Goal: Communication & Community: Answer question/provide support

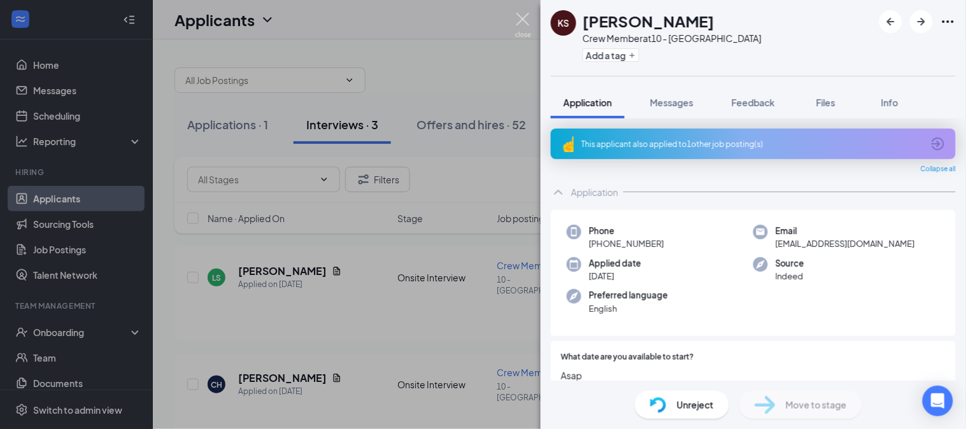
click at [524, 15] on img at bounding box center [523, 25] width 16 height 25
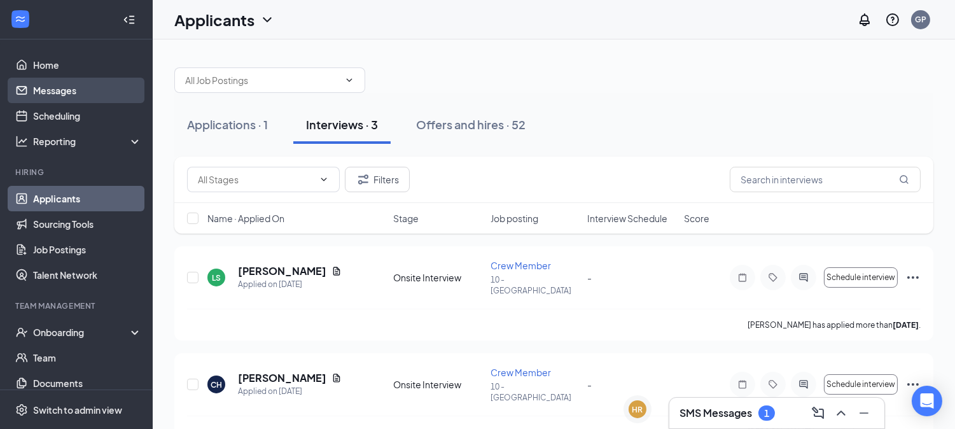
click at [46, 89] on link "Messages" at bounding box center [87, 90] width 109 height 25
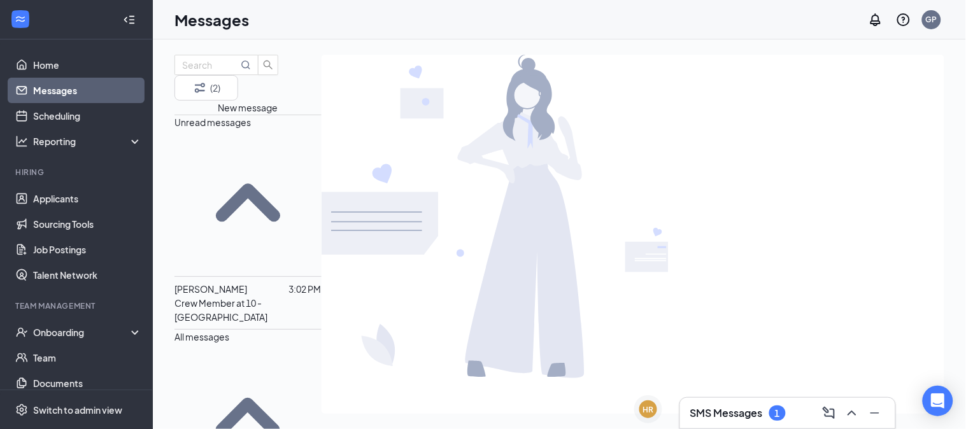
click at [300, 296] on p "Crew Member at 10 - [GEOGRAPHIC_DATA]" at bounding box center [247, 310] width 147 height 28
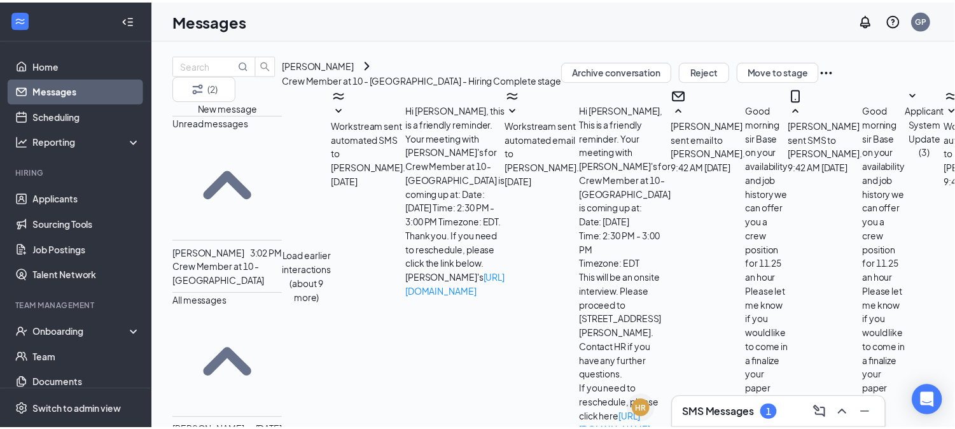
scroll to position [368, 0]
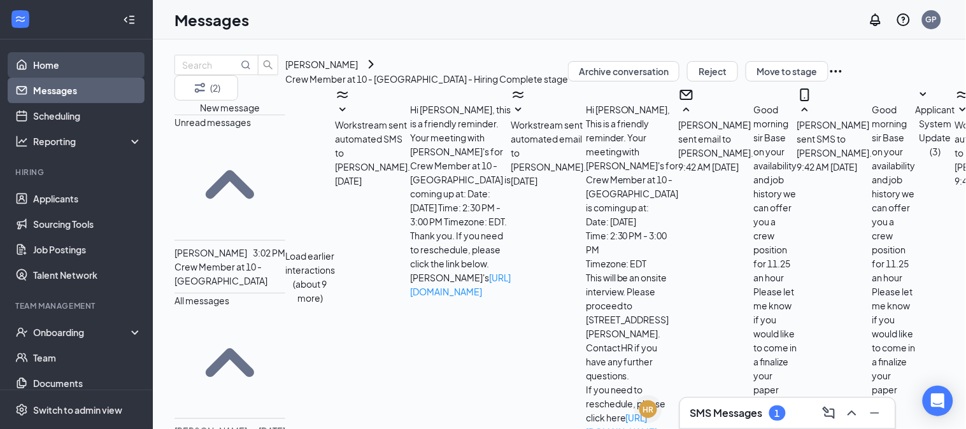
click at [71, 69] on link "Home" at bounding box center [87, 64] width 109 height 25
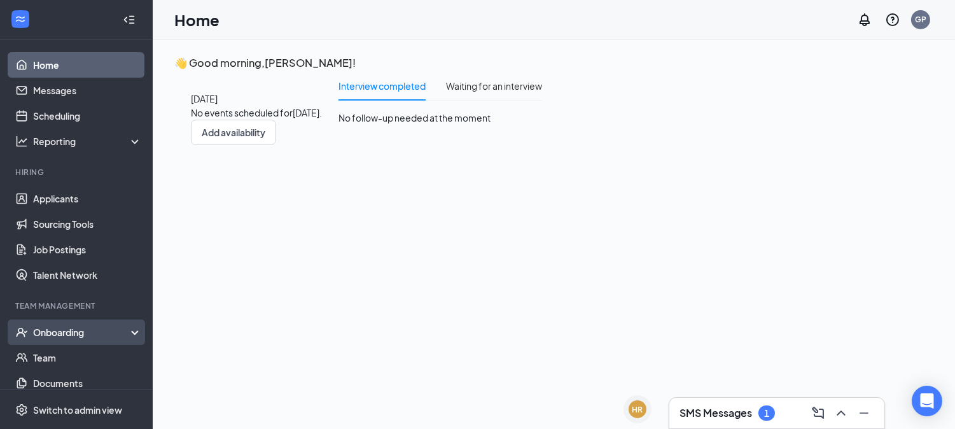
click at [56, 328] on div "Onboarding" at bounding box center [82, 332] width 98 height 13
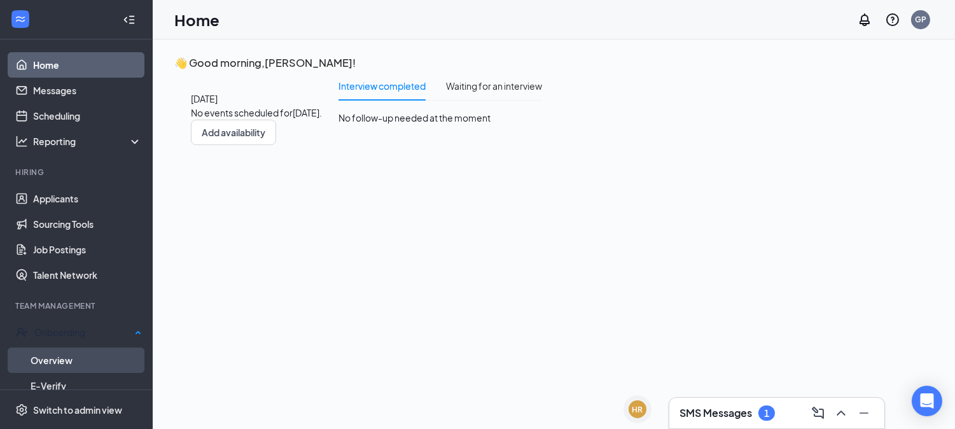
click at [61, 351] on link "Overview" at bounding box center [86, 360] width 111 height 25
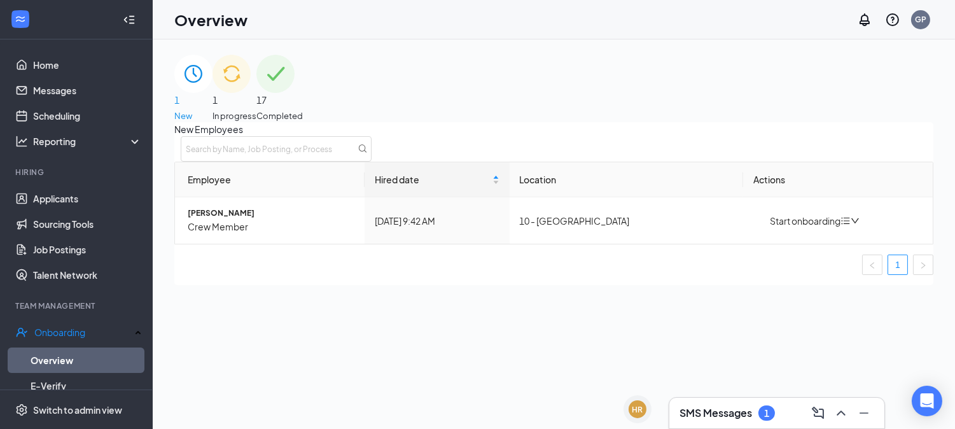
click at [256, 86] on div "1 In progress" at bounding box center [235, 88] width 44 height 67
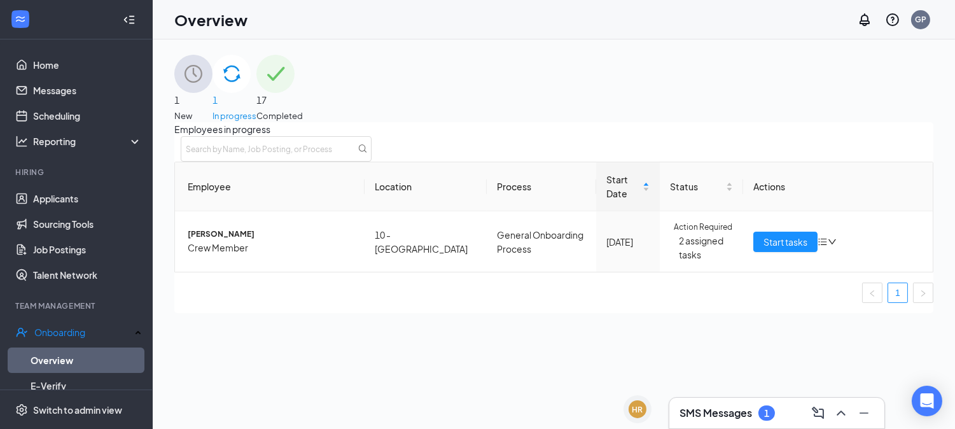
click at [213, 89] on div "1 New" at bounding box center [193, 88] width 38 height 67
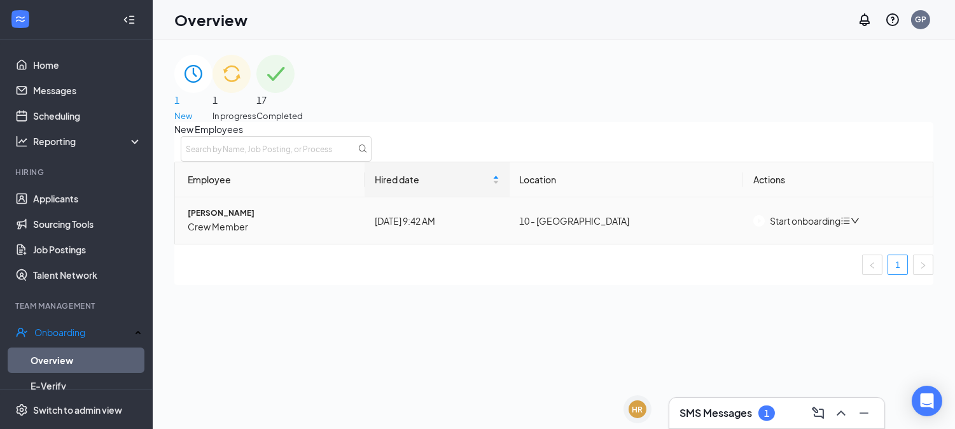
click at [824, 228] on button "Start onboarding" at bounding box center [797, 221] width 87 height 14
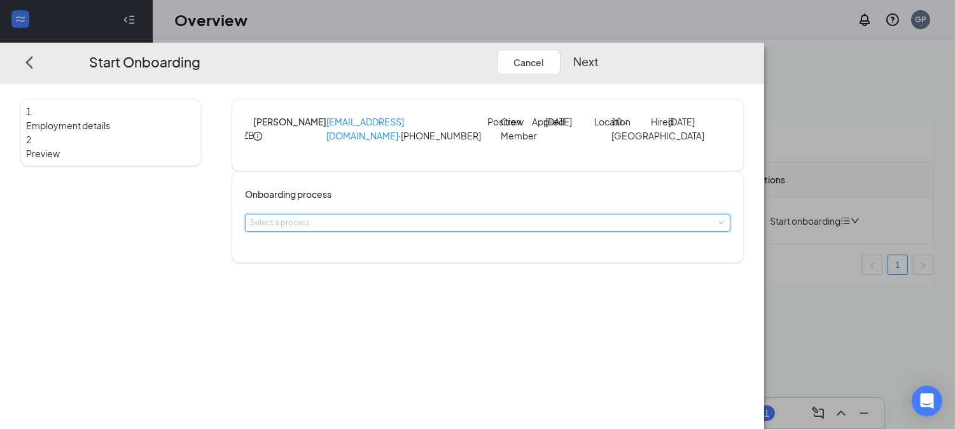
click at [507, 231] on div "Select a process" at bounding box center [487, 222] width 475 height 17
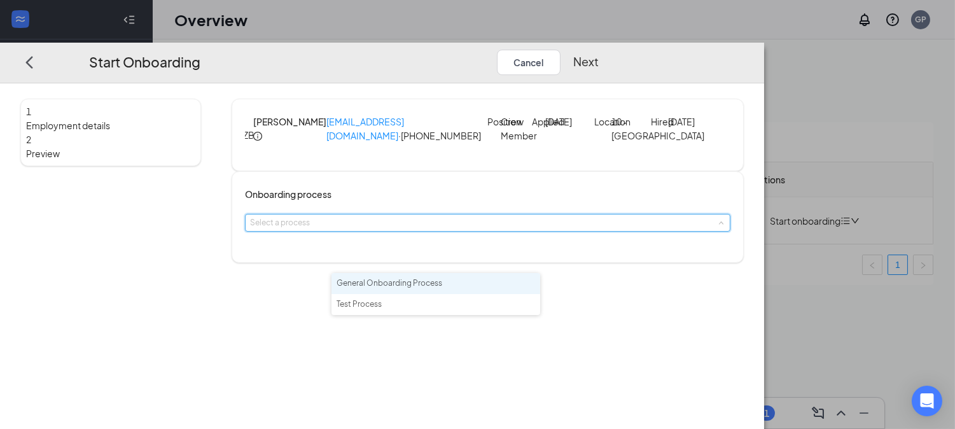
click at [466, 290] on li "General Onboarding Process" at bounding box center [436, 283] width 209 height 21
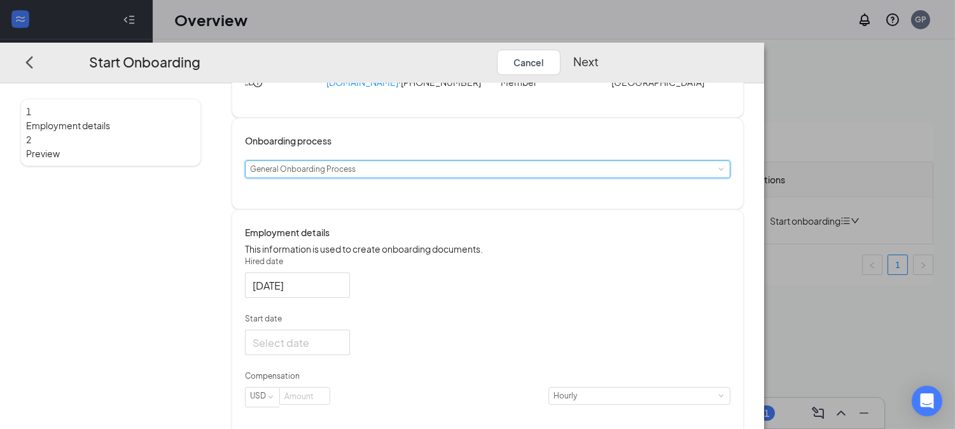
scroll to position [141, 0]
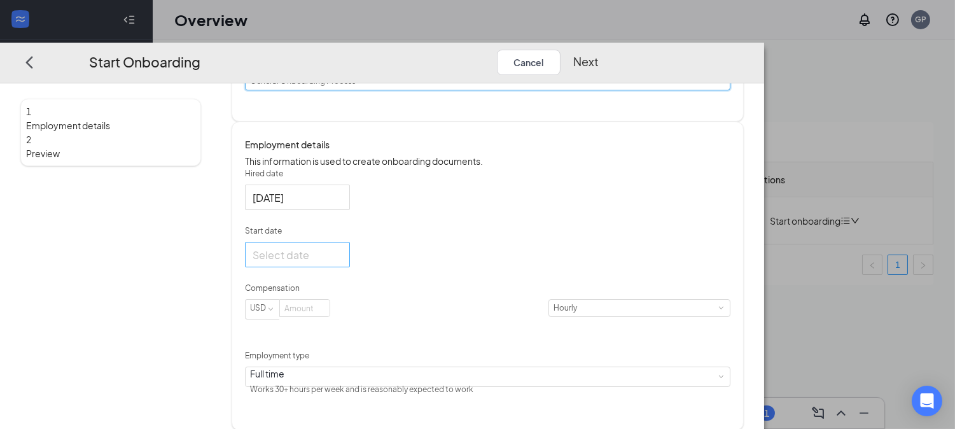
click at [342, 263] on div at bounding box center [298, 255] width 90 height 16
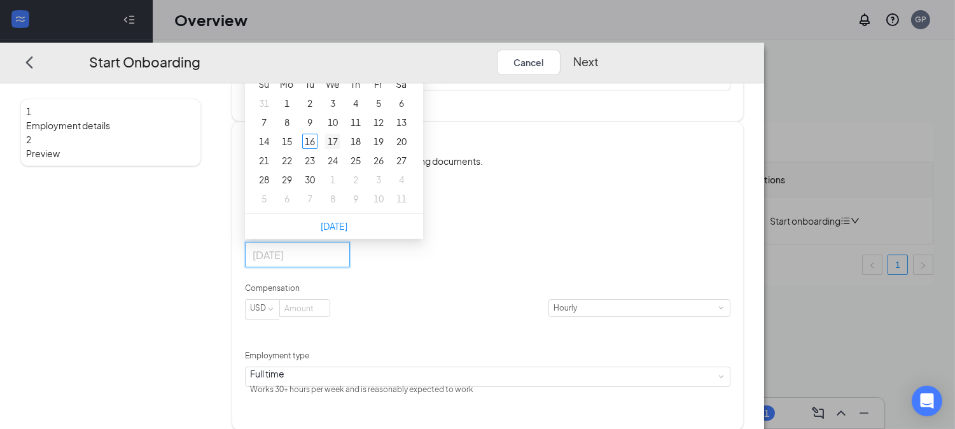
type input "[DATE]"
click at [341, 150] on div "17" at bounding box center [332, 141] width 15 height 15
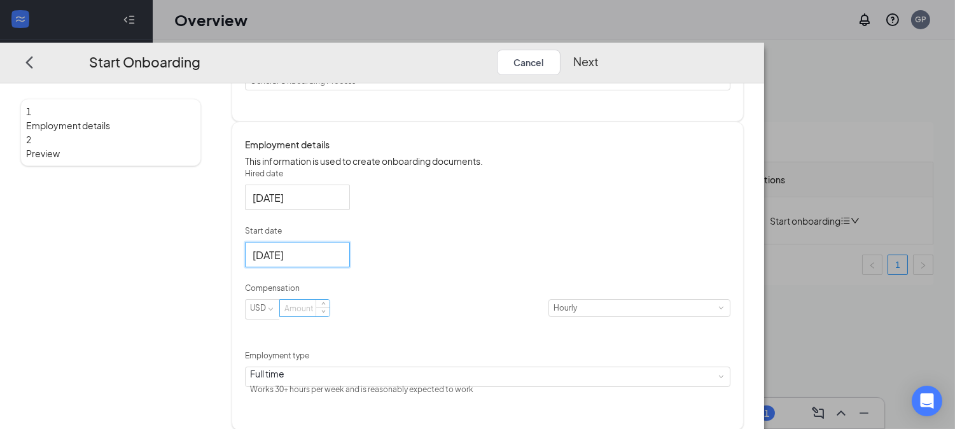
click at [330, 317] on input at bounding box center [305, 308] width 50 height 17
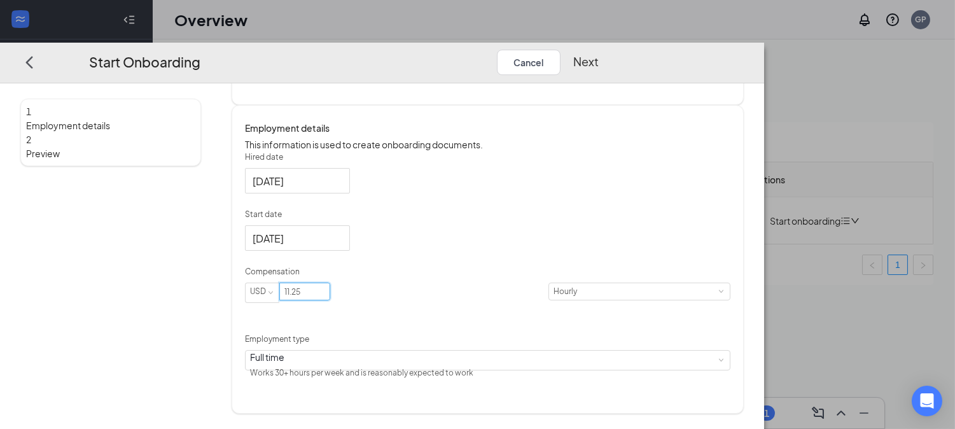
type input "11.25"
click at [599, 50] on button "Next" at bounding box center [585, 62] width 25 height 25
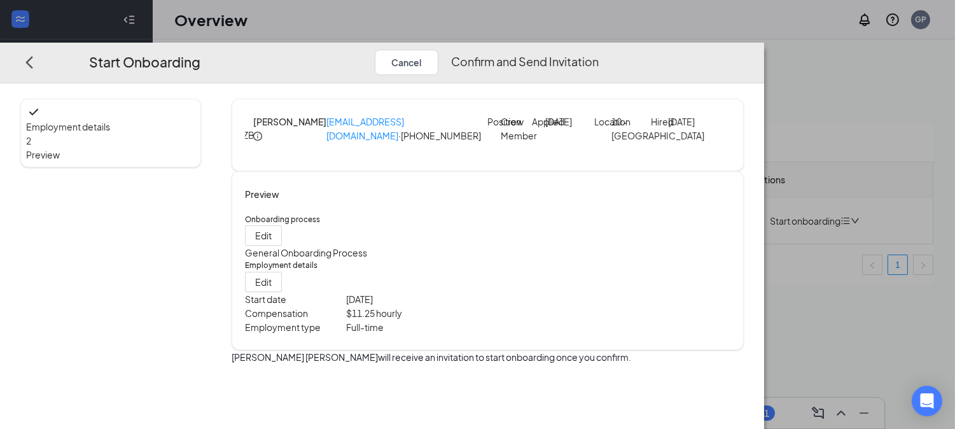
scroll to position [7, 0]
click at [599, 50] on button "Confirm and Send Invitation" at bounding box center [525, 62] width 148 height 25
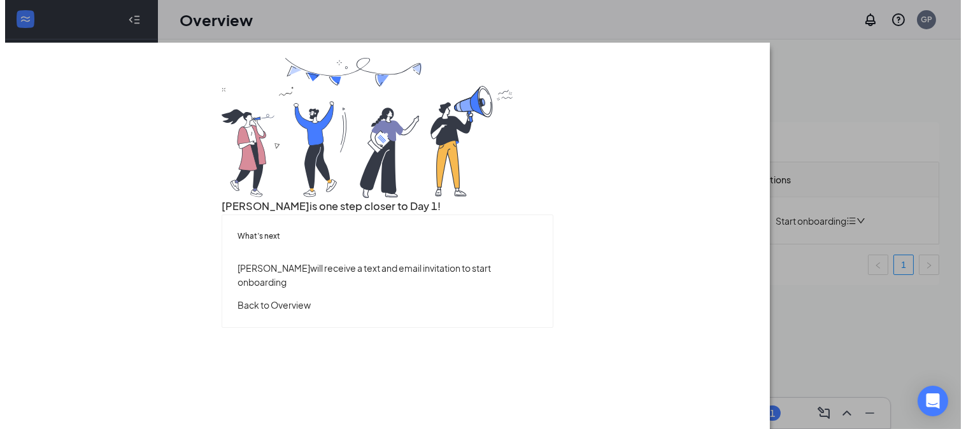
scroll to position [0, 0]
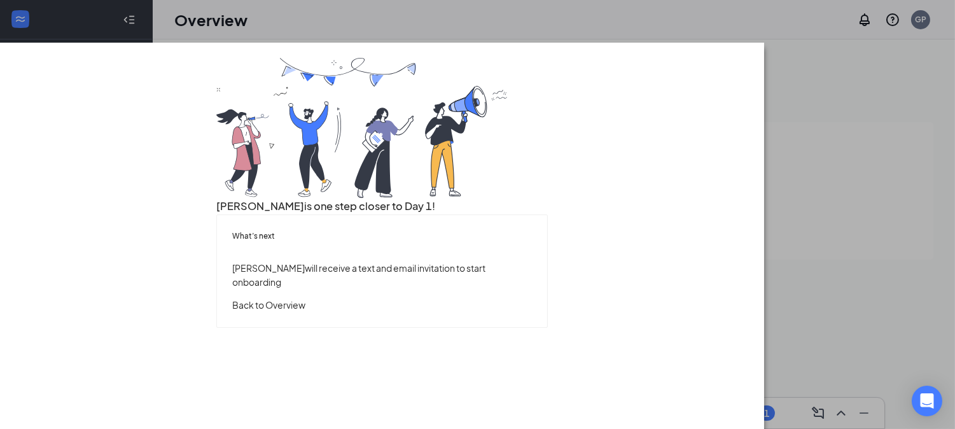
click at [306, 312] on button "Back to Overview" at bounding box center [268, 305] width 73 height 14
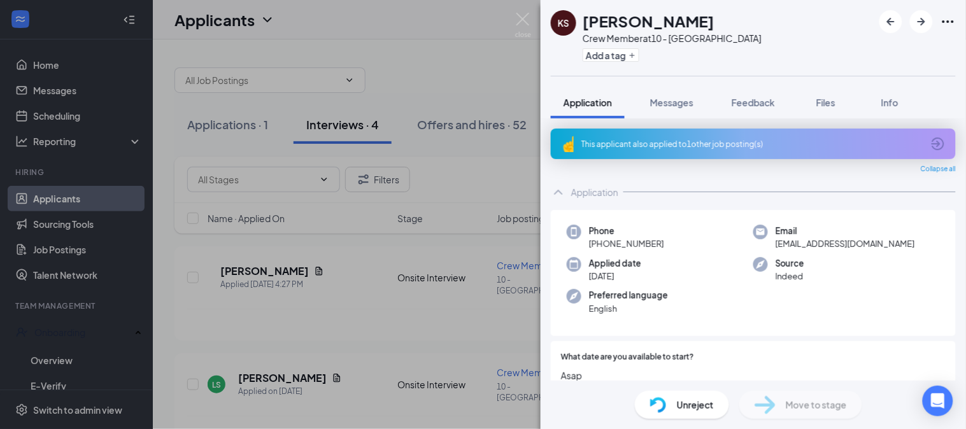
click at [409, 289] on div "KS [PERSON_NAME] Crew Member at 10 - [GEOGRAPHIC_DATA] Add a tag Application Me…" at bounding box center [483, 214] width 966 height 429
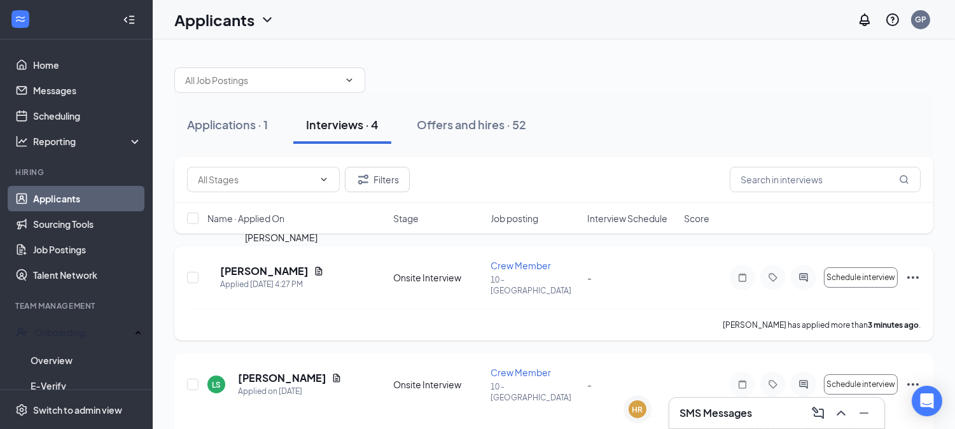
click at [309, 267] on h5 "[PERSON_NAME]" at bounding box center [264, 271] width 88 height 14
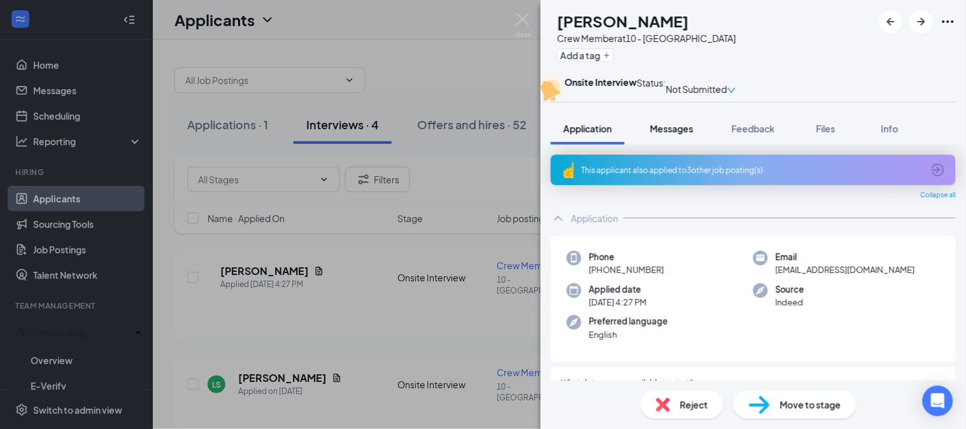
click at [663, 134] on span "Messages" at bounding box center [671, 128] width 43 height 11
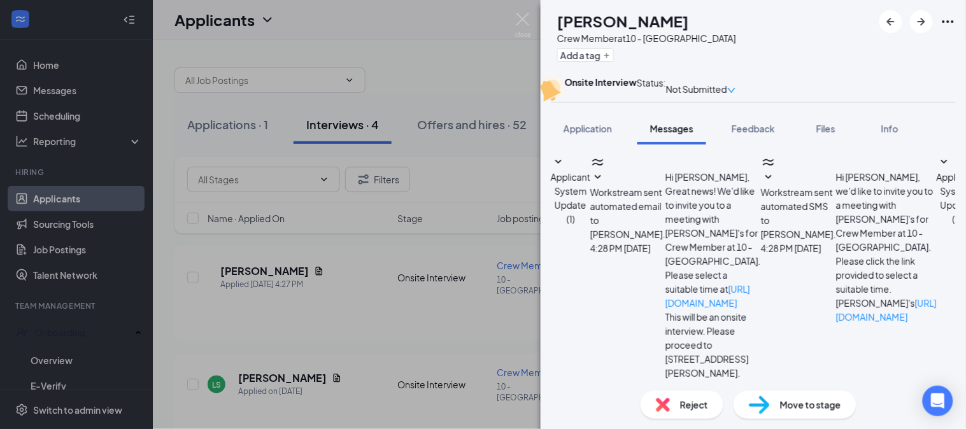
scroll to position [125, 0]
click at [577, 134] on span "Application" at bounding box center [587, 128] width 48 height 11
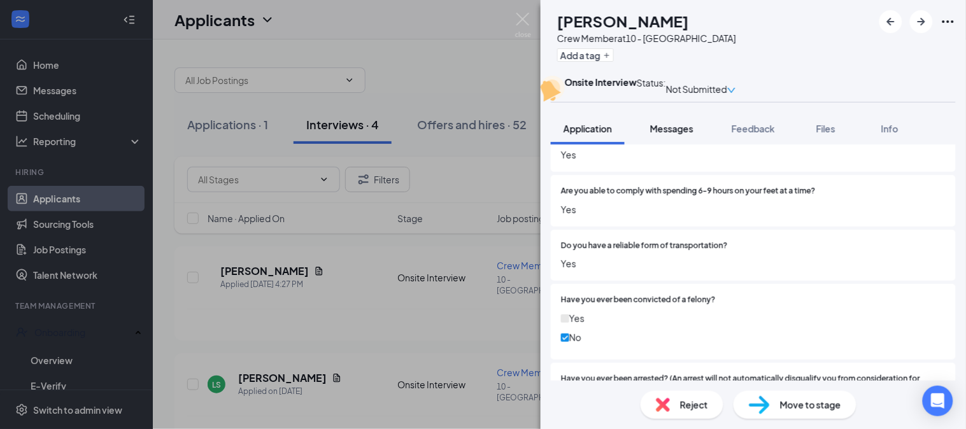
scroll to position [689, 0]
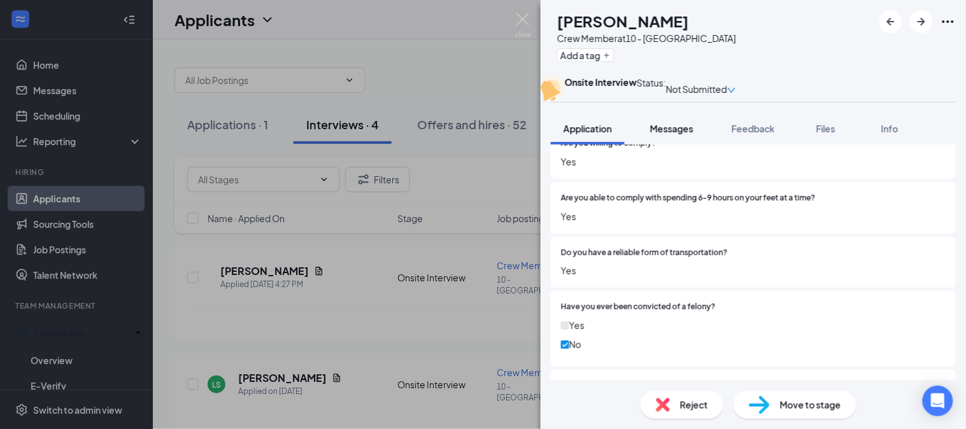
click at [675, 144] on button "Messages" at bounding box center [671, 129] width 69 height 32
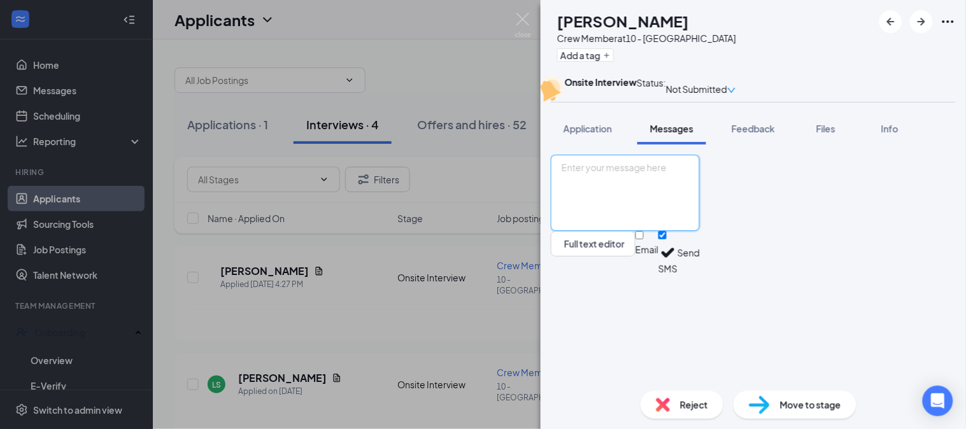
click at [656, 231] on textarea at bounding box center [625, 193] width 149 height 76
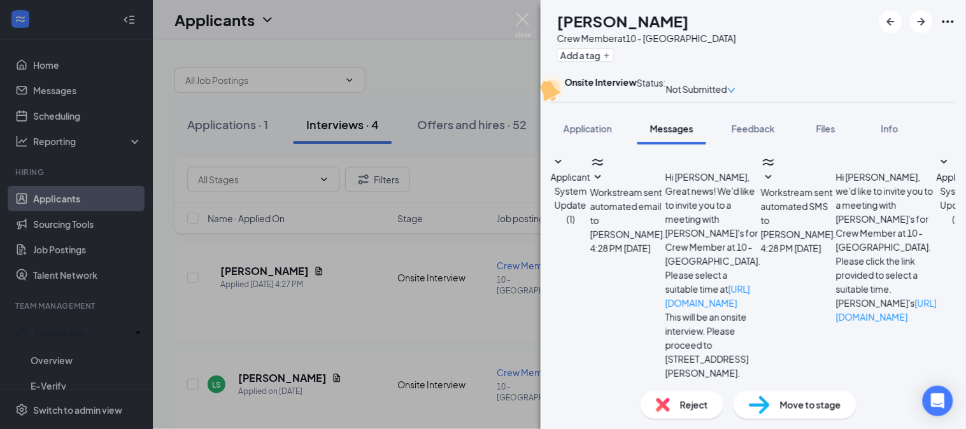
scroll to position [125, 0]
drag, startPoint x: 652, startPoint y: 284, endPoint x: 616, endPoint y: 303, distance: 41.0
type textarea "Good afternoon I am [PERSON_NAME] of the Blairsville Wendys Would you like to c…"
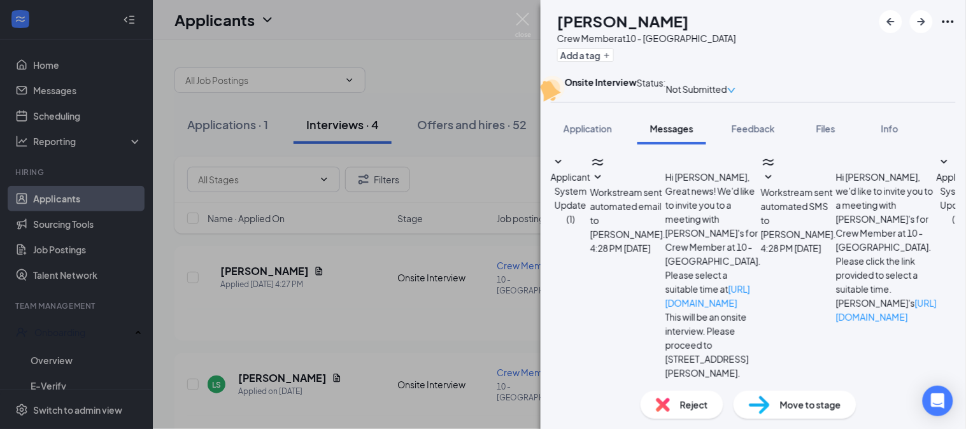
scroll to position [234, 0]
click at [600, 135] on div "Application" at bounding box center [587, 128] width 48 height 13
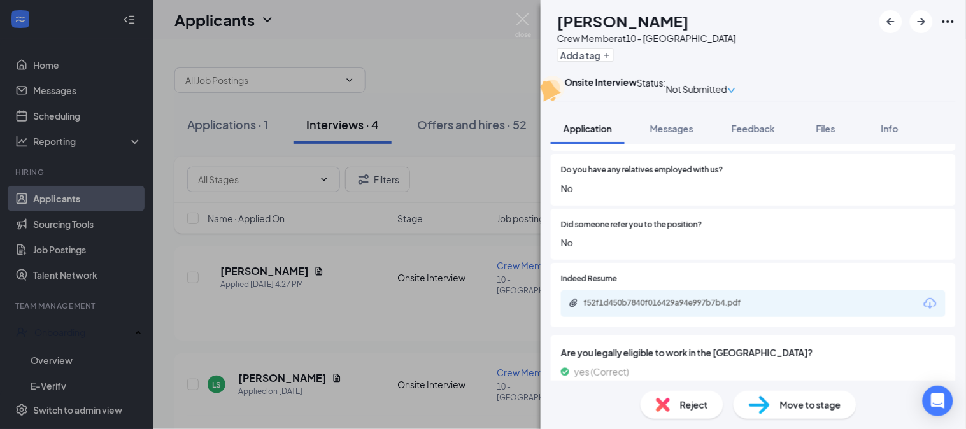
scroll to position [1060, 0]
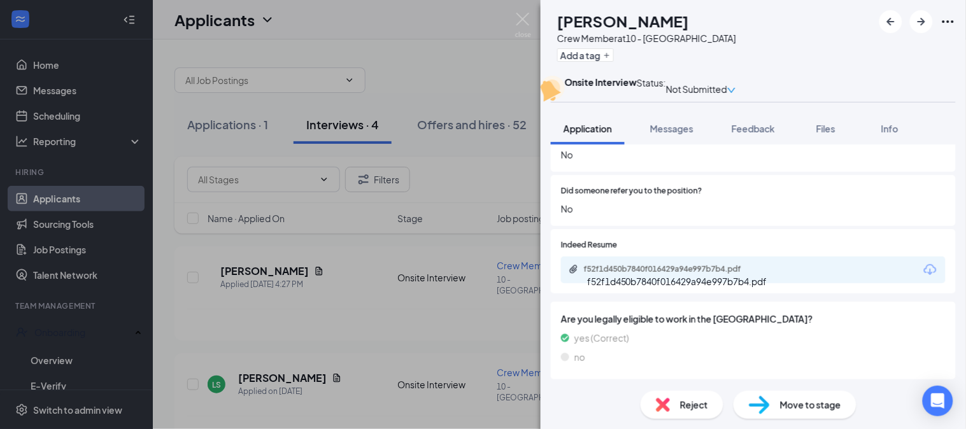
click at [692, 274] on div "f52f1d450b7840f016429a94e997b7b4.pdf" at bounding box center [673, 269] width 178 height 10
click at [524, 19] on img at bounding box center [523, 25] width 16 height 25
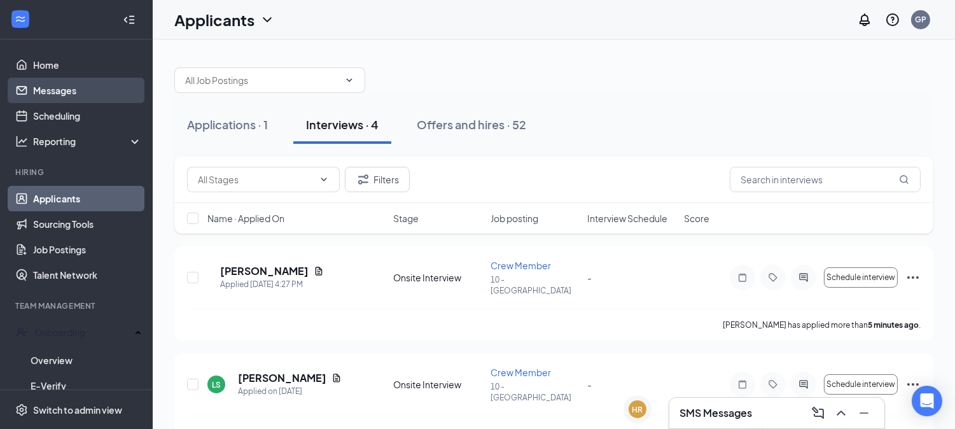
click at [37, 94] on link "Messages" at bounding box center [87, 90] width 109 height 25
